Goal: Information Seeking & Learning: Understand process/instructions

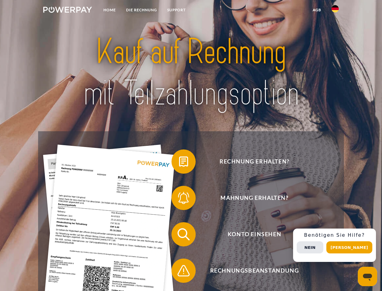
click at [67, 11] on img at bounding box center [67, 10] width 49 height 6
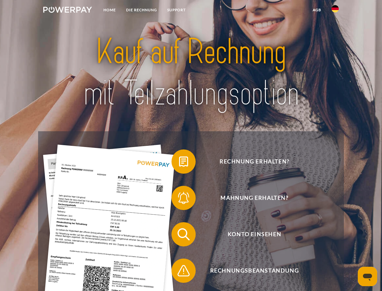
click at [335, 11] on img at bounding box center [335, 8] width 7 height 7
click at [317, 10] on link "agb" at bounding box center [317, 10] width 19 height 11
click at [179, 163] on span at bounding box center [175, 161] width 30 height 30
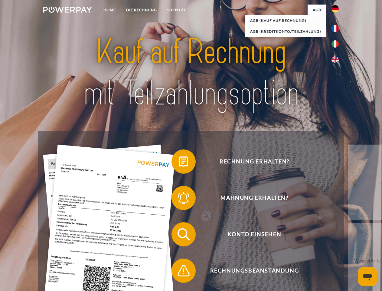
click at [179, 199] on div "Rechnung erhalten? Mahnung erhalten? Konto einsehen" at bounding box center [191, 252] width 306 height 242
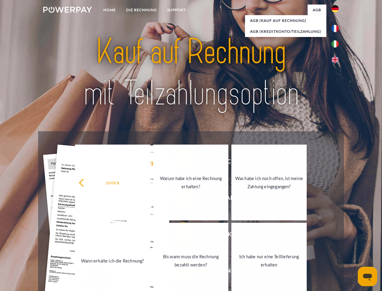
click at [179, 235] on link "Bis wann muss die Rechnung bezahlt werden?" at bounding box center [190, 260] width 75 height 76
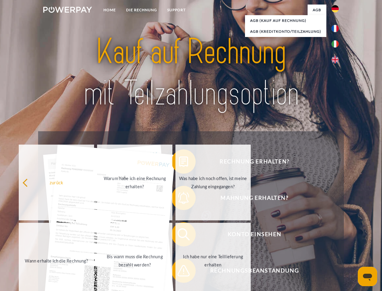
click at [179, 271] on span at bounding box center [175, 270] width 30 height 30
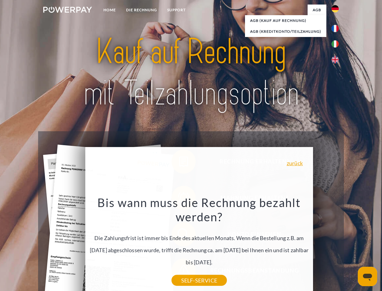
click at [337, 245] on div "Rechnung erhalten? Mahnung erhalten? Konto einsehen" at bounding box center [191, 252] width 306 height 242
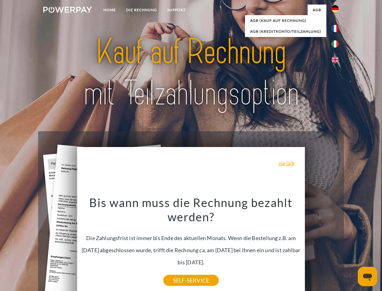
click at [322, 246] on span "Konto einsehen" at bounding box center [254, 234] width 148 height 24
click at [352, 247] on header "Home DIE RECHNUNG SUPPORT" at bounding box center [191, 209] width 382 height 418
